Goal: Information Seeking & Learning: Compare options

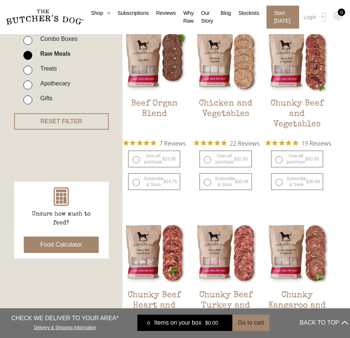
scroll to position [186, 0]
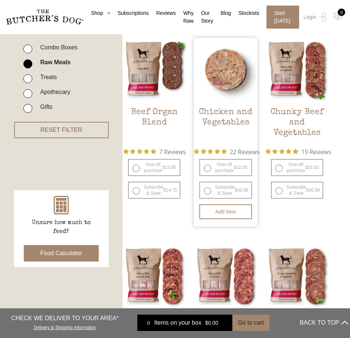
click at [230, 80] on img at bounding box center [226, 70] width 64 height 64
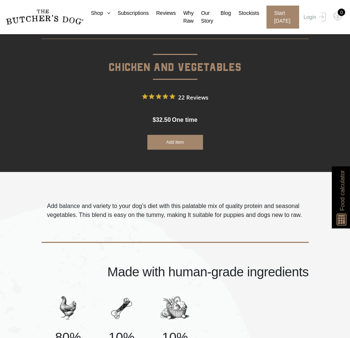
scroll to position [260, 0]
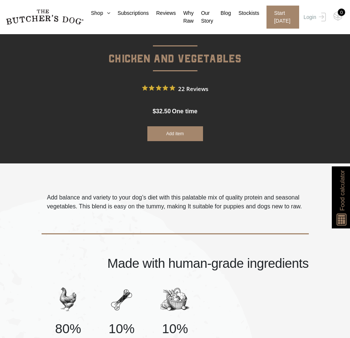
click at [139, 198] on p "Add balance and variety to your dog’s diet with this palatable mix of quality p…" at bounding box center [175, 202] width 256 height 18
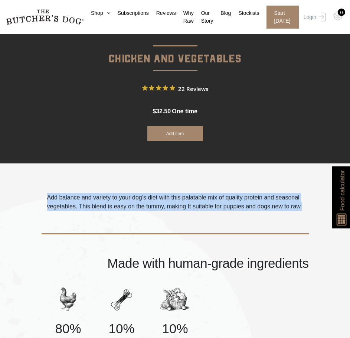
click at [139, 198] on p "Add balance and variety to your dog’s diet with this palatable mix of quality p…" at bounding box center [175, 202] width 256 height 18
copy div "Add balance and variety to your dog’s diet with this palatable mix of quality p…"
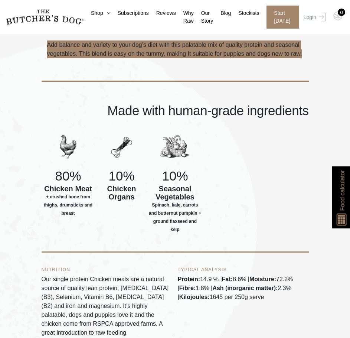
scroll to position [483, 0]
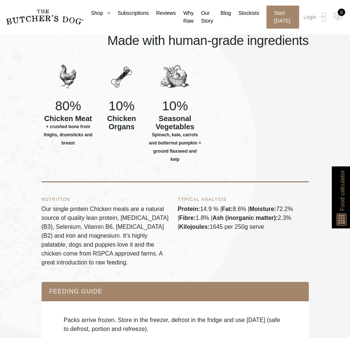
click at [57, 212] on p "Our single protein Chicken meals are a natural source of quality lean protein, …" at bounding box center [107, 236] width 131 height 62
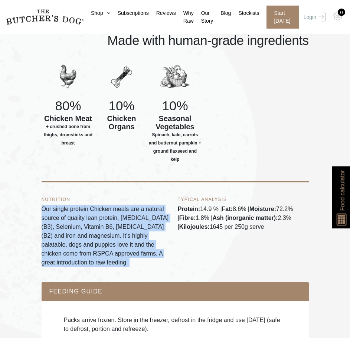
click at [57, 212] on p "Our single protein Chicken meals are a natural source of quality lean protein, …" at bounding box center [107, 236] width 131 height 62
copy div "Our single protein Chicken meals are a natural source of quality lean protein, …"
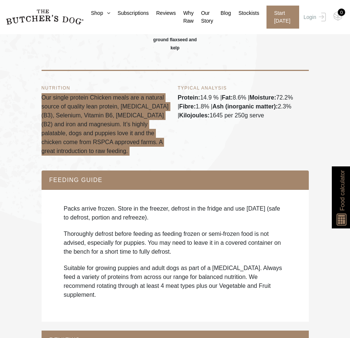
scroll to position [632, 0]
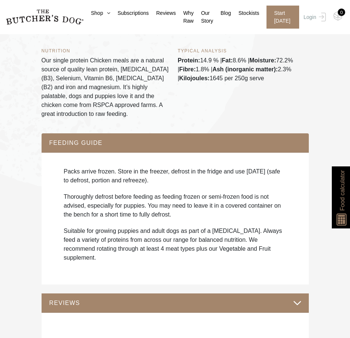
click at [124, 160] on div "Packs arrive frozen. Store in the freezer, defrost in the fridge and use within…" at bounding box center [175, 218] width 253 height 117
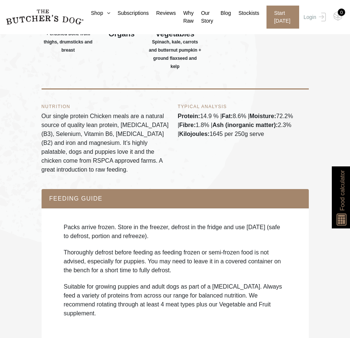
scroll to position [557, 0]
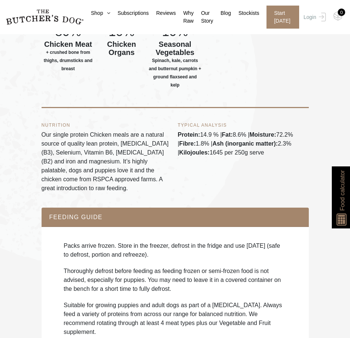
click at [115, 234] on div "Packs arrive frozen. Store in the freezer, defrost in the fridge and use within…" at bounding box center [175, 292] width 253 height 117
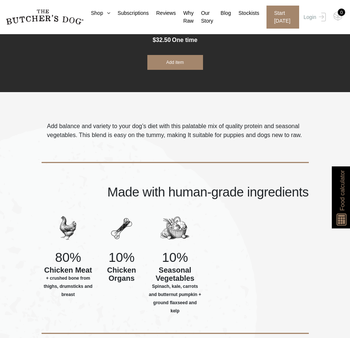
scroll to position [223, 0]
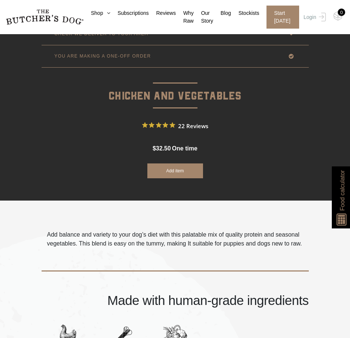
click at [239, 232] on p "Add balance and variety to your dog’s diet with this palatable mix of quality p…" at bounding box center [175, 239] width 256 height 18
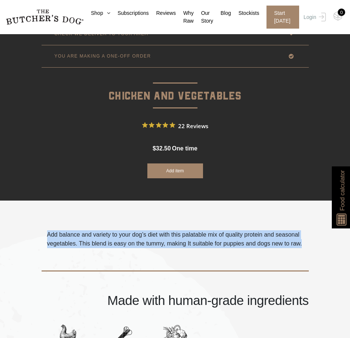
click at [239, 232] on p "Add balance and variety to your dog’s diet with this palatable mix of quality p…" at bounding box center [175, 239] width 256 height 18
click at [174, 246] on p "Add balance and variety to your dog’s diet with this palatable mix of quality p…" at bounding box center [175, 239] width 256 height 18
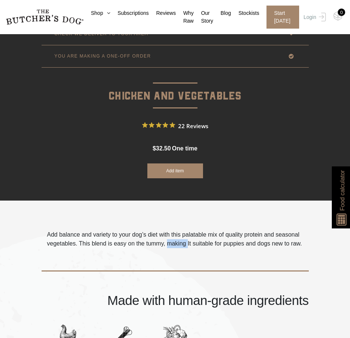
click at [174, 246] on p "Add balance and variety to your dog’s diet with this palatable mix of quality p…" at bounding box center [175, 239] width 256 height 18
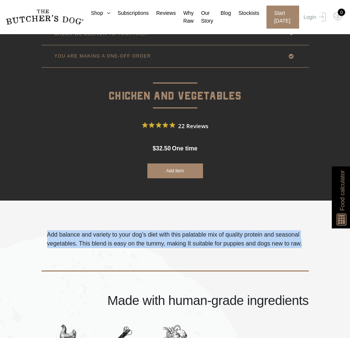
click at [174, 246] on p "Add balance and variety to your dog’s diet with this palatable mix of quality p…" at bounding box center [175, 239] width 256 height 18
click at [159, 249] on div "Made with human-grade ingredients" at bounding box center [176, 281] width 268 height 66
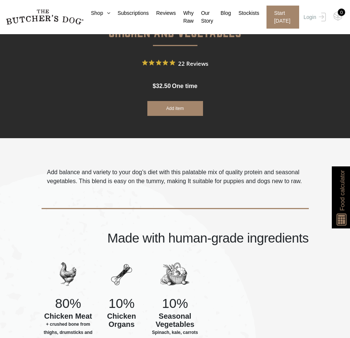
scroll to position [297, 0]
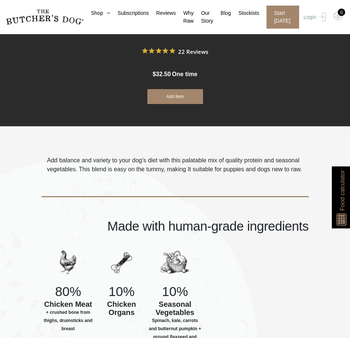
drag, startPoint x: 162, startPoint y: 181, endPoint x: 162, endPoint y: 175, distance: 5.9
click at [162, 181] on div "Made with human-grade ingredients" at bounding box center [176, 207] width 268 height 66
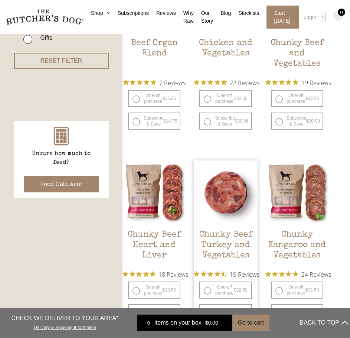
scroll to position [260, 0]
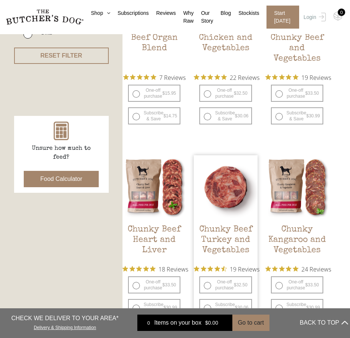
click at [224, 195] on img at bounding box center [226, 187] width 64 height 64
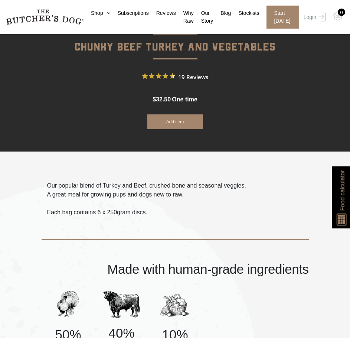
scroll to position [297, 0]
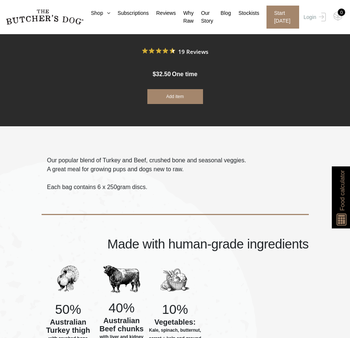
click at [107, 170] on p "Our popular blend of Turkey and Beef, crushed bone and seasonal veggies. A grea…" at bounding box center [146, 165] width 199 height 18
click at [90, 166] on p "Our popular blend of Turkey and Beef, crushed bone and seasonal veggies. A grea…" at bounding box center [146, 165] width 199 height 18
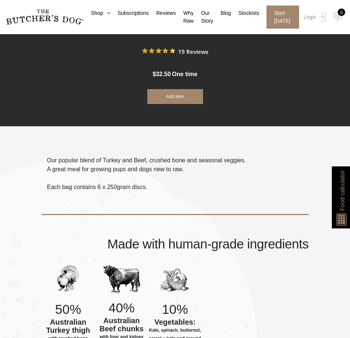
click at [290, 200] on div "Made with human-grade ingredients" at bounding box center [176, 225] width 268 height 66
drag, startPoint x: 187, startPoint y: 172, endPoint x: 29, endPoint y: 169, distance: 157.2
copy p "Our popular blend of Turkey and Beef, crushed bone and seasonal veggies. A grea…"
drag, startPoint x: 267, startPoint y: 257, endPoint x: 263, endPoint y: 233, distance: 23.7
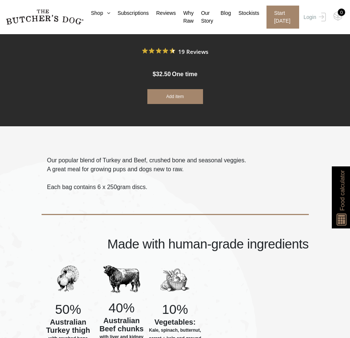
click at [267, 257] on div "Made with human-grade ingredients" at bounding box center [176, 225] width 268 height 66
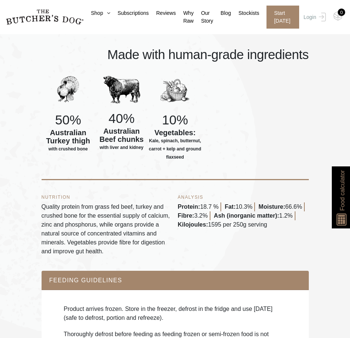
scroll to position [520, 0]
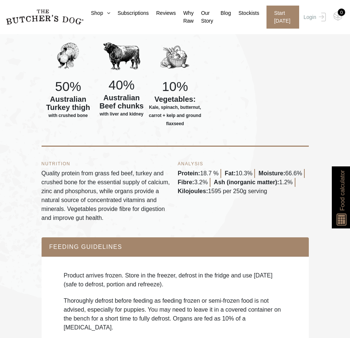
click at [110, 172] on p "Quality protein from grass fed beef, turkey and crushed bone for the essential …" at bounding box center [107, 196] width 131 height 54
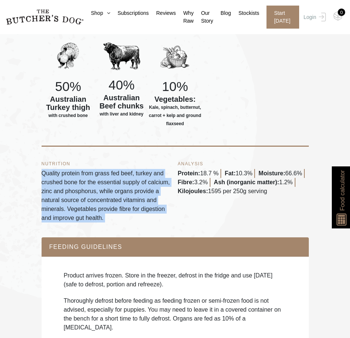
click at [110, 172] on p "Quality protein from grass fed beef, turkey and crushed bone for the essential …" at bounding box center [107, 196] width 131 height 54
copy div "Quality protein from grass fed beef, turkey and crushed bone for the essential …"
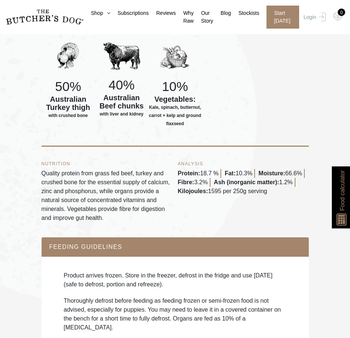
drag, startPoint x: 188, startPoint y: 312, endPoint x: 172, endPoint y: 239, distance: 75.3
click at [188, 312] on p "Thoroughly defrost before feeding as feeding frozen or semi-frozen food is not …" at bounding box center [175, 314] width 223 height 36
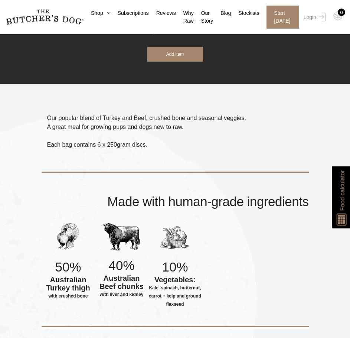
scroll to position [334, 0]
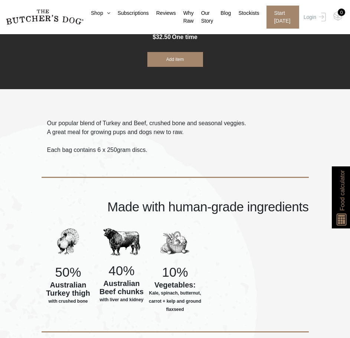
drag, startPoint x: 80, startPoint y: 307, endPoint x: 80, endPoint y: 285, distance: 21.2
click at [80, 307] on div "50% Australian Turkey thigh with crushed bone" at bounding box center [69, 272] width 54 height 88
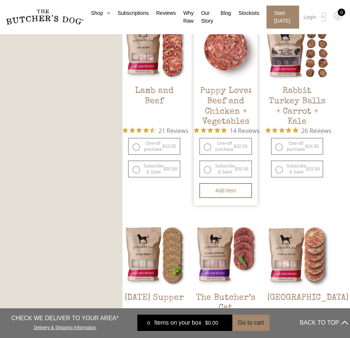
scroll to position [743, 0]
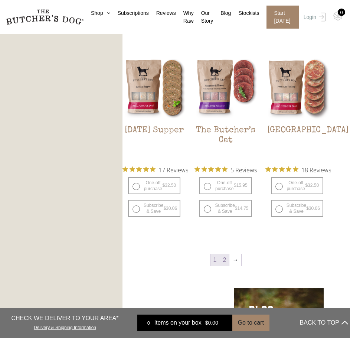
click at [227, 263] on link "2" at bounding box center [224, 260] width 9 height 12
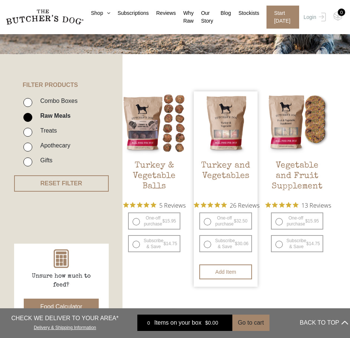
scroll to position [131, 0]
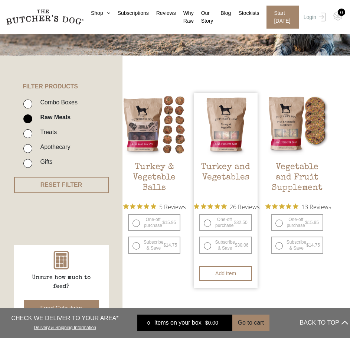
click at [225, 126] on img at bounding box center [226, 125] width 64 height 64
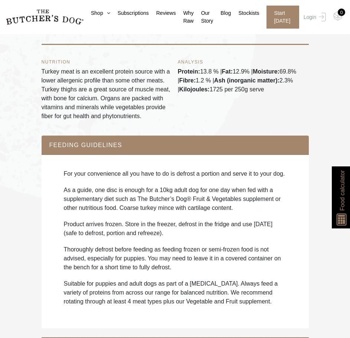
scroll to position [629, 0]
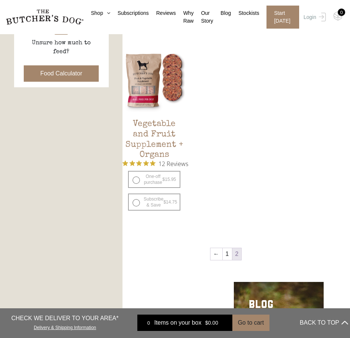
scroll to position [372, 0]
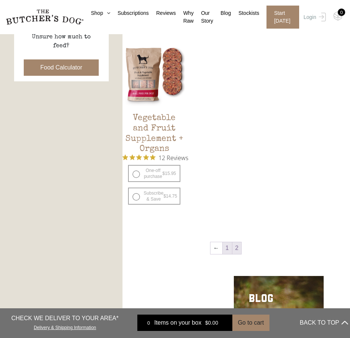
click at [230, 245] on link "1" at bounding box center [227, 248] width 9 height 12
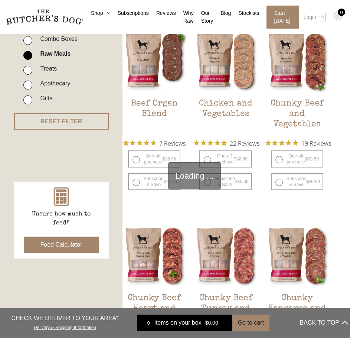
scroll to position [168, 0]
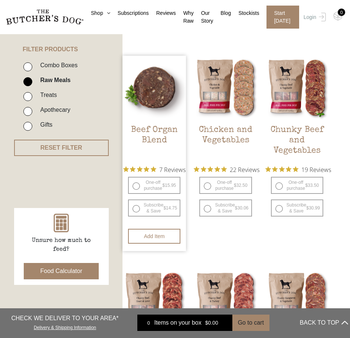
click at [156, 101] on img at bounding box center [155, 88] width 64 height 64
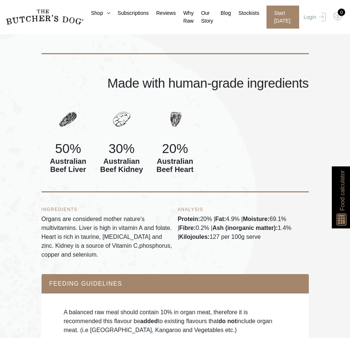
scroll to position [446, 0]
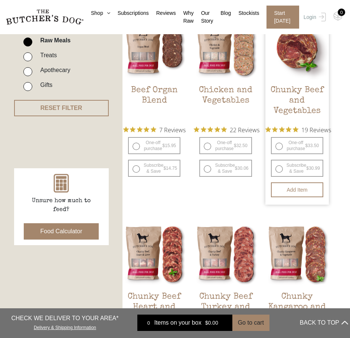
scroll to position [149, 0]
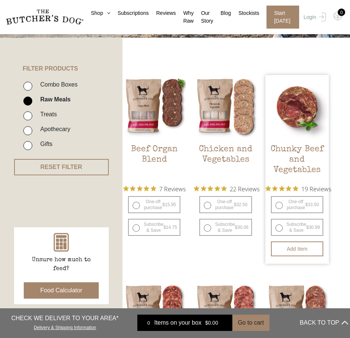
click at [289, 89] on img at bounding box center [298, 107] width 64 height 64
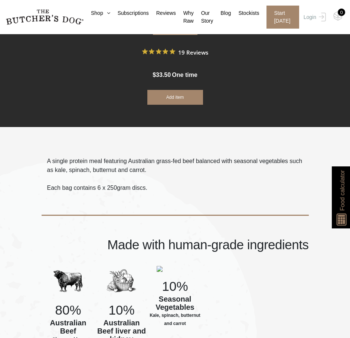
scroll to position [297, 0]
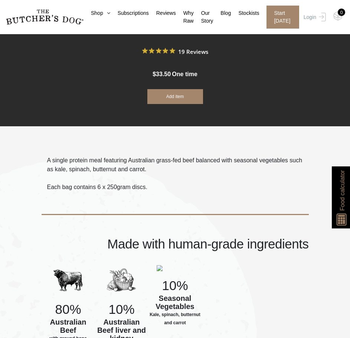
click at [110, 166] on p "A single protein meal featuring Australian grass-fed beef balanced with seasona…" at bounding box center [175, 165] width 256 height 18
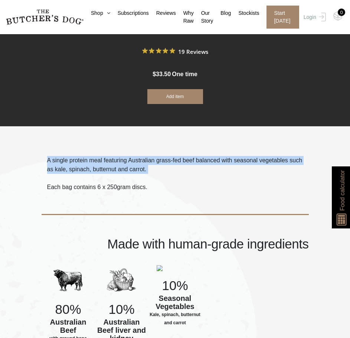
click at [110, 166] on p "A single protein meal featuring Australian grass-fed beef balanced with seasona…" at bounding box center [175, 165] width 256 height 18
copy div "A single protein meal featuring Australian grass-fed beef balanced with seasona…"
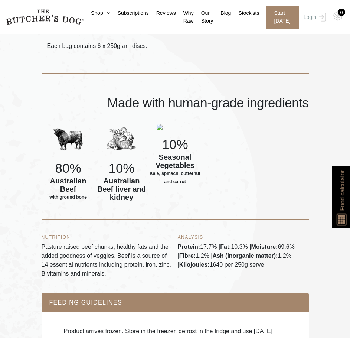
scroll to position [483, 0]
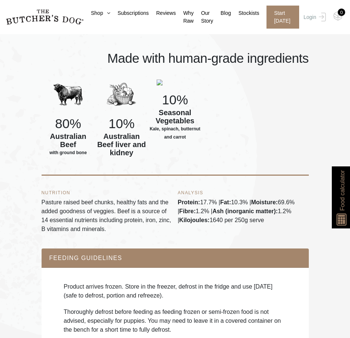
click at [69, 198] on p "Pasture raised beef chunks, healthy fats and the added goodness of veggies. Bee…" at bounding box center [107, 216] width 131 height 36
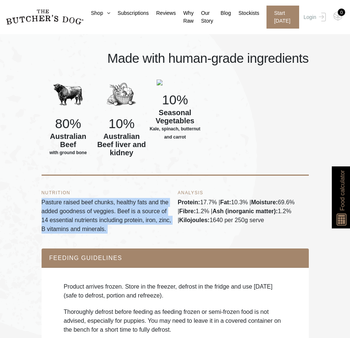
click at [69, 198] on p "Pasture raised beef chunks, healthy fats and the added goodness of veggies. Bee…" at bounding box center [107, 216] width 131 height 36
copy div "Pasture raised beef chunks, healthy fats and the added goodness of veggies. Bee…"
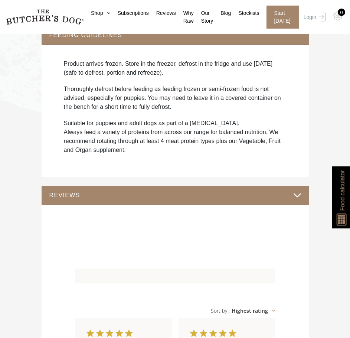
scroll to position [780, 0]
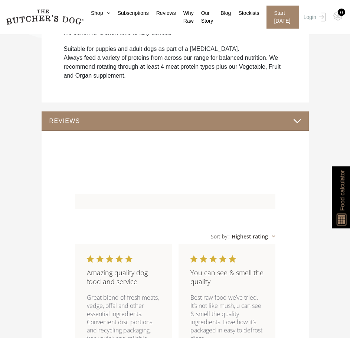
click at [26, 287] on section "A single protein meal featuring Australian grass-fed beef balanced with seasona…" at bounding box center [175, 330] width 350 height 1375
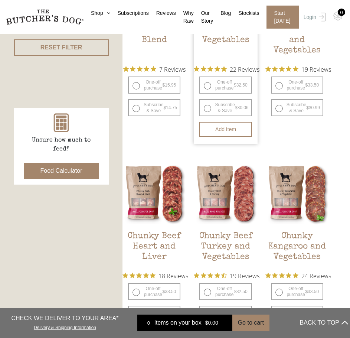
scroll to position [297, 0]
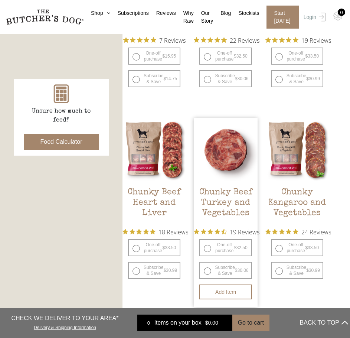
click at [231, 143] on img at bounding box center [226, 150] width 64 height 64
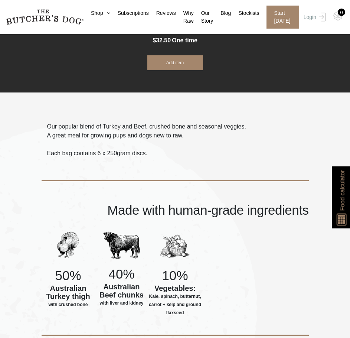
click at [148, 130] on p "Our popular blend of Turkey and Beef, crushed bone and seasonal veggies. A grea…" at bounding box center [146, 131] width 199 height 18
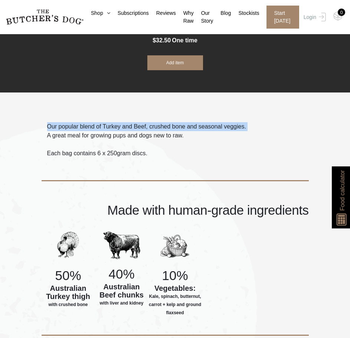
click at [148, 130] on p "Our popular blend of Turkey and Beef, crushed bone and seasonal veggies. A grea…" at bounding box center [146, 131] width 199 height 18
copy p "Our popular blend of Turkey and Beef, crushed bone and seasonal veggies."
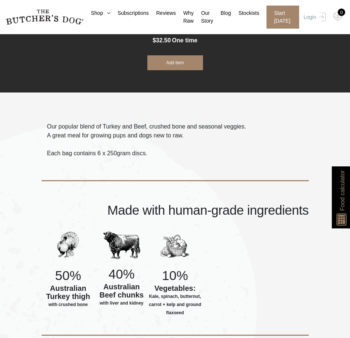
click at [205, 139] on p "Our popular blend of Turkey and Beef, crushed bone and seasonal veggies. A grea…" at bounding box center [146, 131] width 199 height 18
drag, startPoint x: 202, startPoint y: 139, endPoint x: 45, endPoint y: 125, distance: 158.1
copy p "Our popular blend of Turkey and Beef, crushed bone and seasonal veggies. A grea…"
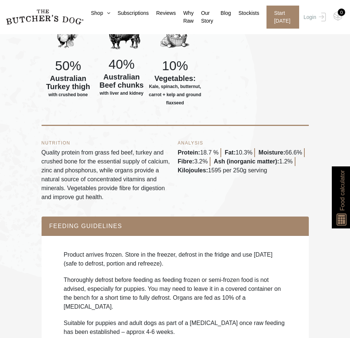
scroll to position [554, 0]
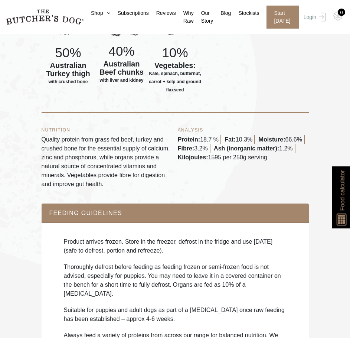
click at [87, 167] on p "Quality protein from grass fed beef, turkey and crushed bone for the essential …" at bounding box center [107, 162] width 131 height 54
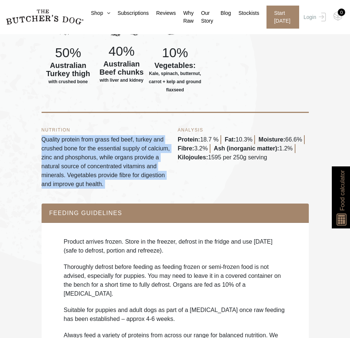
click at [87, 167] on p "Quality protein from grass fed beef, turkey and crushed bone for the essential …" at bounding box center [107, 162] width 131 height 54
copy div "Quality protein from grass fed beef, turkey and crushed bone for the essential …"
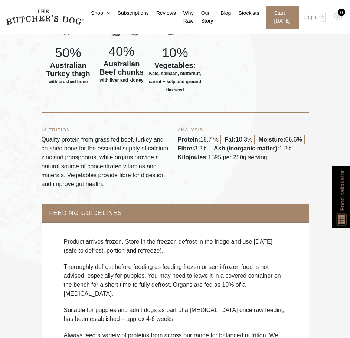
click at [77, 294] on div "Product arrives frozen. Store in the freezer, defrost in the fridge and use wit…" at bounding box center [175, 341] width 253 height 223
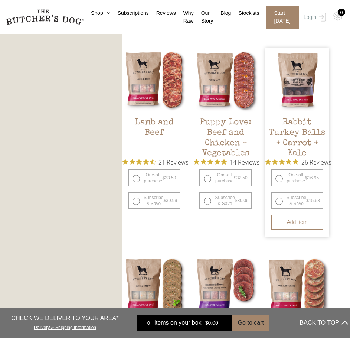
scroll to position [557, 0]
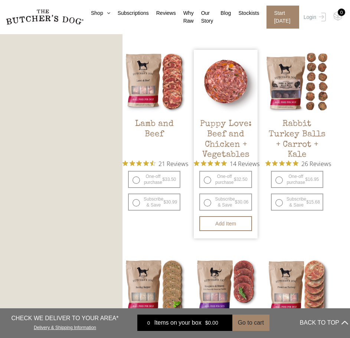
click at [236, 80] on img at bounding box center [226, 82] width 64 height 64
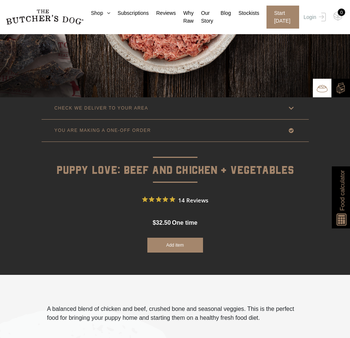
scroll to position [260, 0]
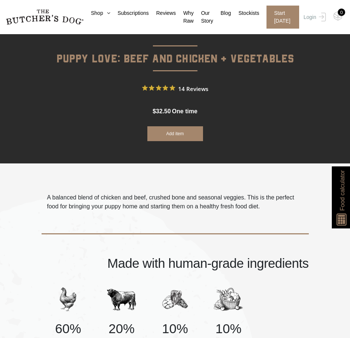
click at [192, 202] on p "A balanced blend of chicken and beef, crushed bone and seasonal veggies. This i…" at bounding box center [175, 202] width 256 height 18
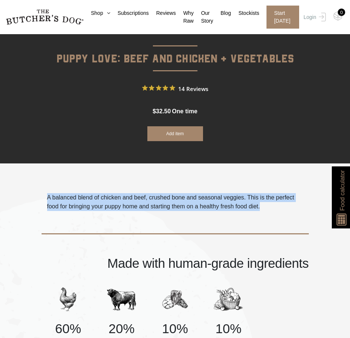
click at [192, 202] on p "A balanced blend of chicken and beef, crushed bone and seasonal veggies. This i…" at bounding box center [175, 202] width 256 height 18
copy div "A balanced blend of chicken and beef, crushed bone and seasonal veggies. This i…"
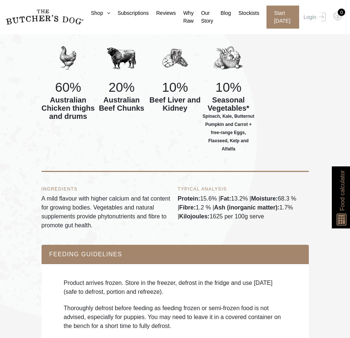
scroll to position [520, 0]
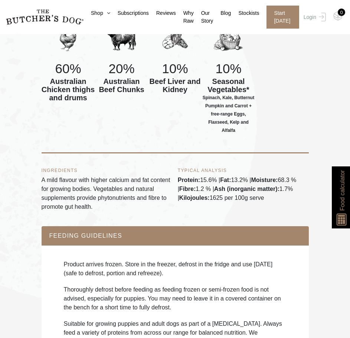
click at [80, 180] on p "A mild flavour with higher calcium and fat content for growing bodies. Vegetabl…" at bounding box center [107, 194] width 131 height 36
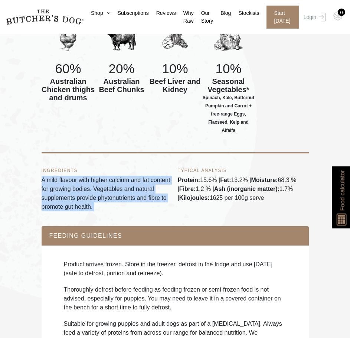
click at [80, 180] on p "A mild flavour with higher calcium and fat content for growing bodies. Vegetabl…" at bounding box center [107, 194] width 131 height 36
copy div "A mild flavour with higher calcium and fat content for growing bodies. Vegetabl…"
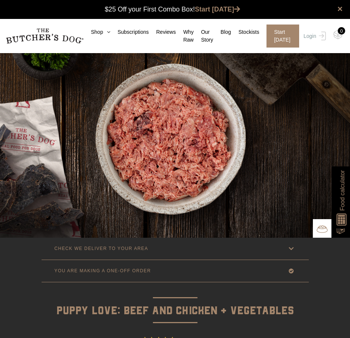
scroll to position [0, 0]
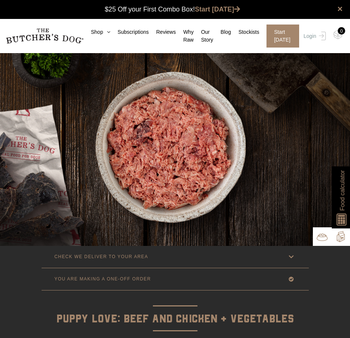
click at [341, 240] on img at bounding box center [340, 236] width 11 height 11
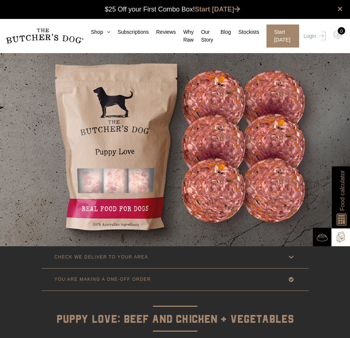
drag, startPoint x: 132, startPoint y: 320, endPoint x: 141, endPoint y: 294, distance: 27.3
click at [132, 320] on p "Puppy Love: Beef and Chicken + Vegetables" at bounding box center [176, 310] width 268 height 38
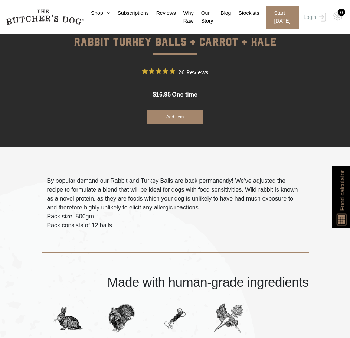
scroll to position [297, 0]
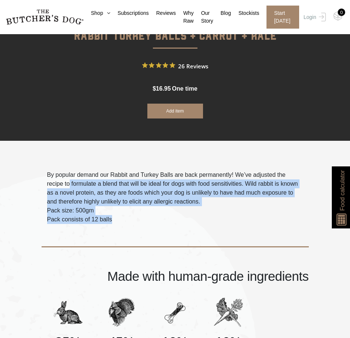
drag, startPoint x: 117, startPoint y: 218, endPoint x: 53, endPoint y: 180, distance: 75.1
click at [53, 180] on div "By popular demand our Rabbit and Turkey Balls are back permanently! We’ve adjus…" at bounding box center [175, 198] width 256 height 54
click at [101, 179] on span "By popular demand our Rabbit and Turkey Balls are back permanently! We’ve adjus…" at bounding box center [172, 188] width 251 height 33
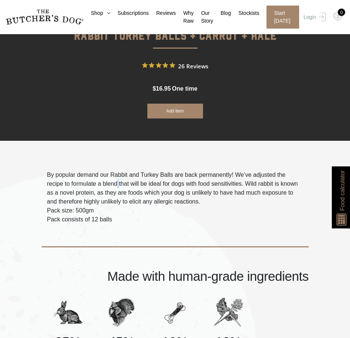
click at [101, 179] on span "By popular demand our Rabbit and Turkey Balls are back permanently! We’ve adjus…" at bounding box center [172, 188] width 251 height 33
click at [95, 191] on span "By popular demand our Rabbit and Turkey Balls are back permanently! We’ve adjus…" at bounding box center [172, 188] width 251 height 33
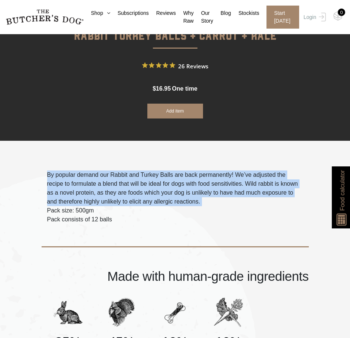
click at [95, 191] on span "By popular demand our Rabbit and Turkey Balls are back permanently! We’ve adjus…" at bounding box center [172, 188] width 251 height 33
copy div "By popular demand our Rabbit and Turkey Balls are back permanently! We’ve adjus…"
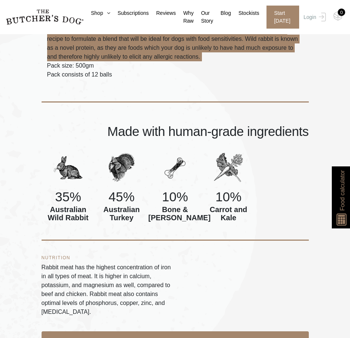
scroll to position [483, 0]
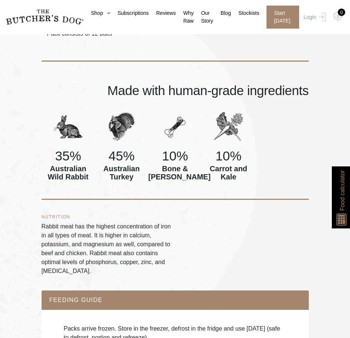
click at [90, 240] on p "Rabbit meat has the highest concentration of iron in all types of meat. It is h…" at bounding box center [107, 249] width 131 height 54
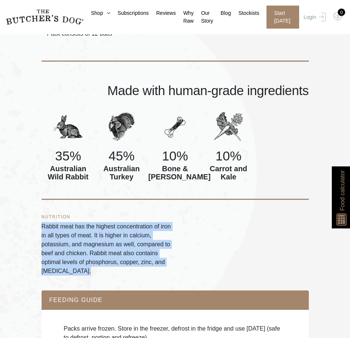
click at [90, 240] on p "Rabbit meat has the highest concentration of iron in all types of meat. It is h…" at bounding box center [107, 249] width 131 height 54
copy div "Rabbit meat has the highest concentration of iron in all types of meat. It is h…"
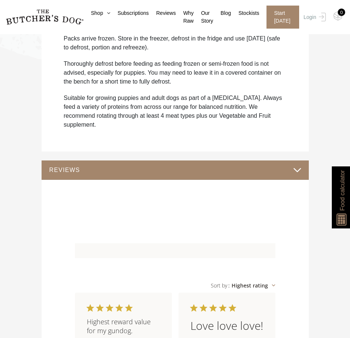
scroll to position [632, 0]
